Goal: Subscribe to service/newsletter

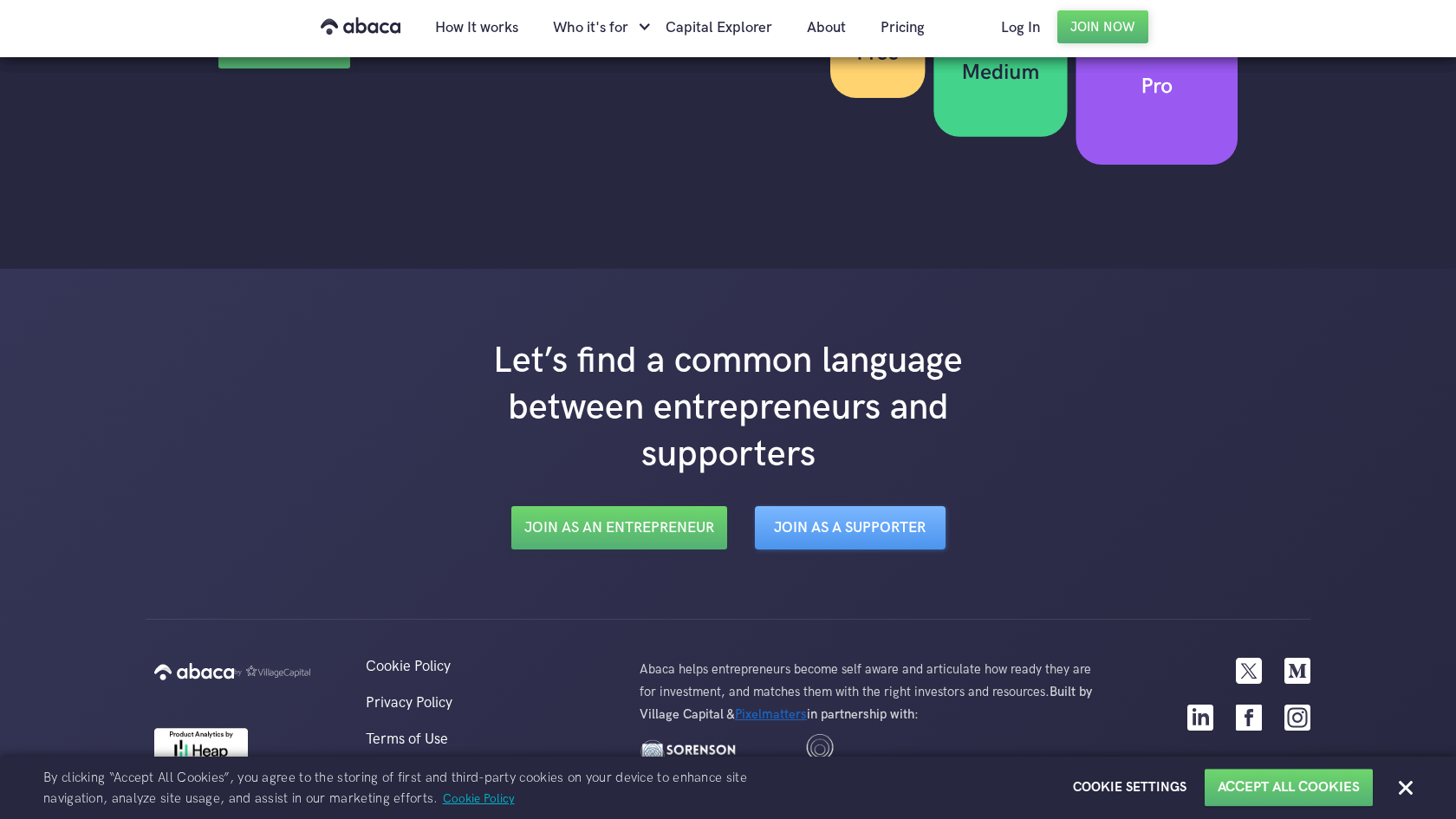
scroll to position [2820, 0]
click at [806, 527] on link "Join as a Supporter" at bounding box center [850, 529] width 191 height 44
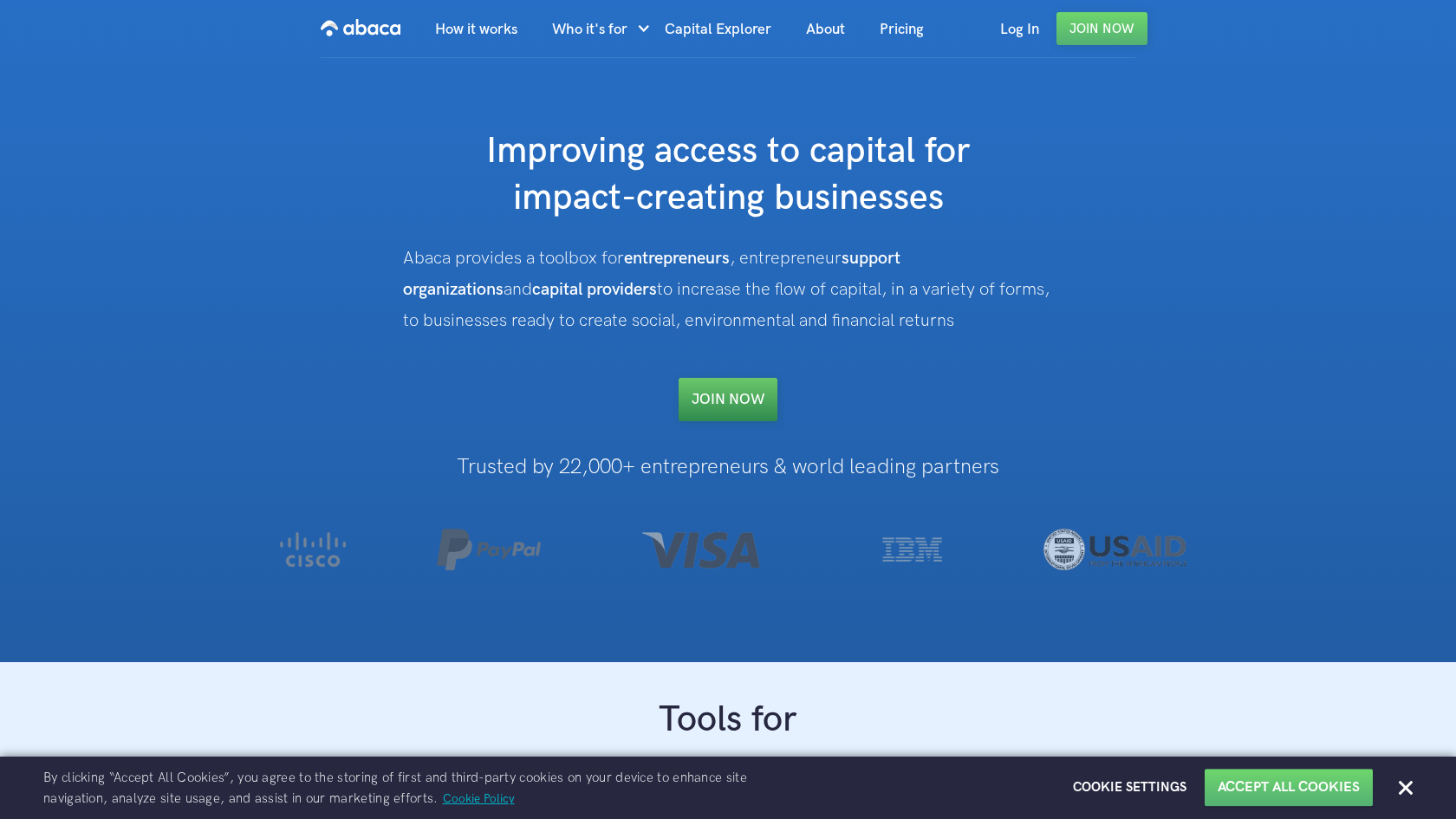
click at [731, 386] on link "Join NOW" at bounding box center [727, 399] width 98 height 44
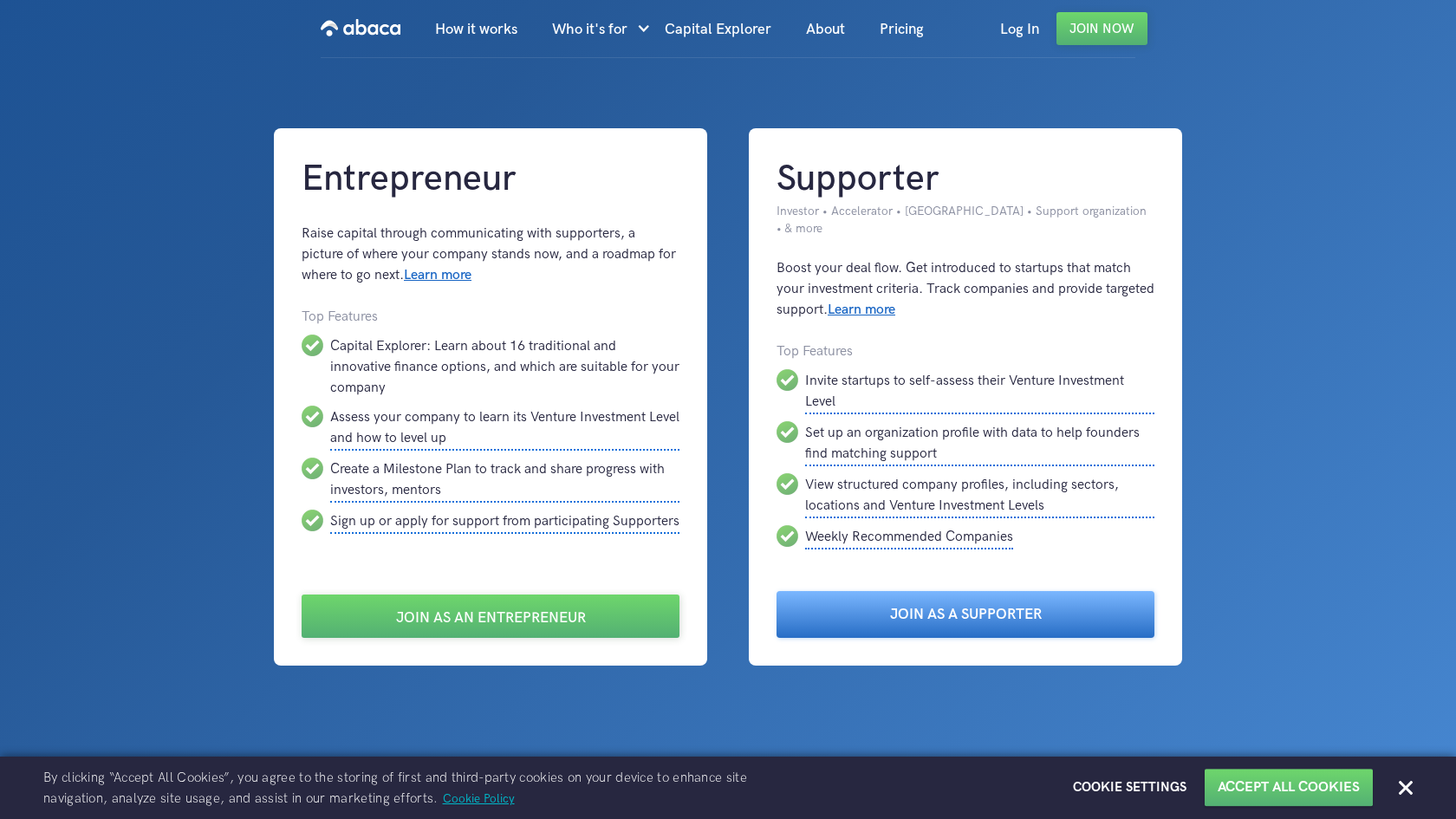
click at [946, 610] on link "Join as a Supporter" at bounding box center [965, 614] width 377 height 47
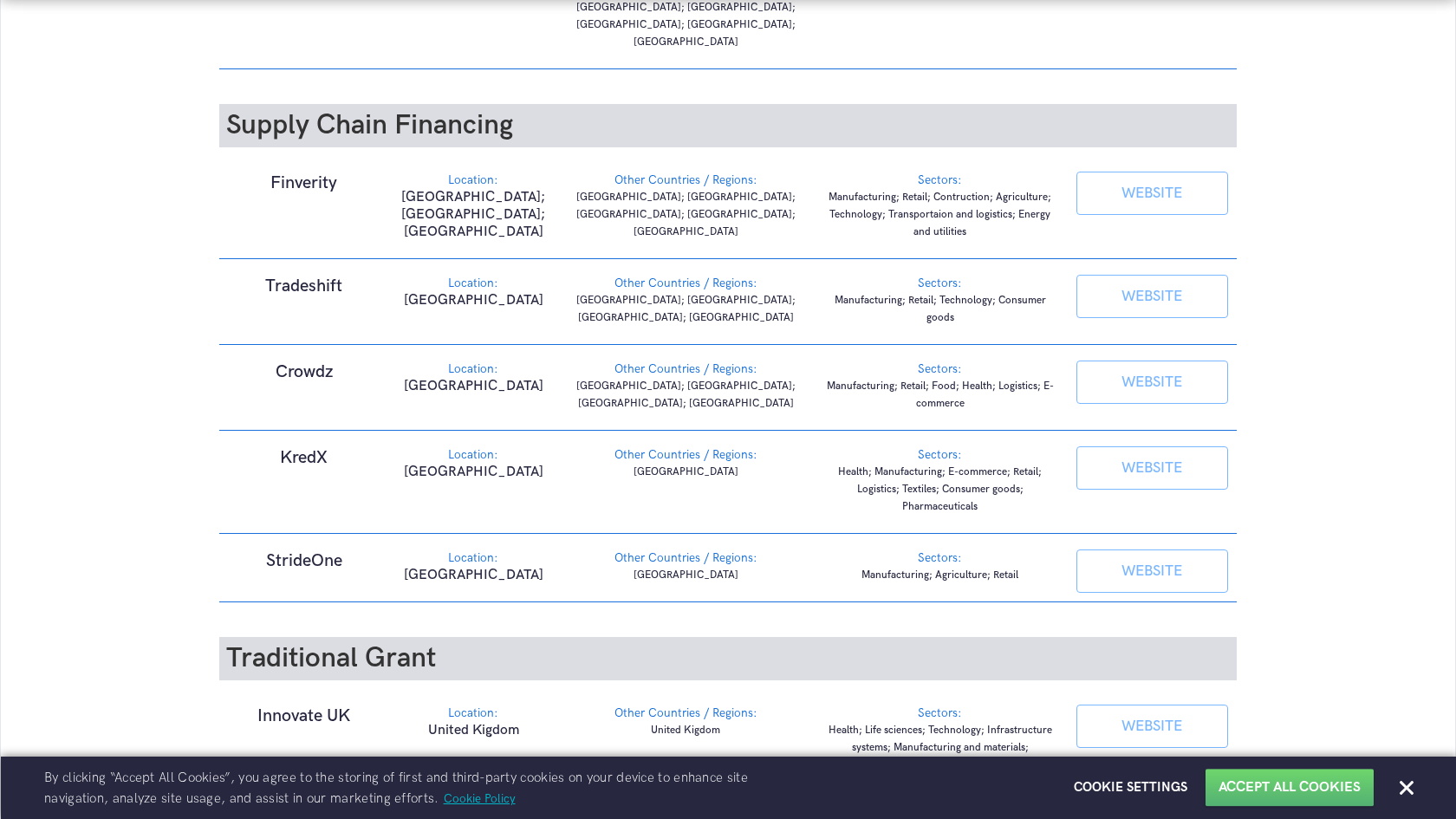
scroll to position [4202, 0]
